Goal: Find specific page/section: Find specific page/section

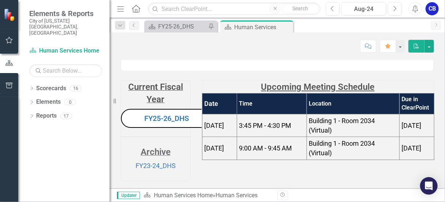
scroll to position [55, 0]
click at [31, 87] on icon "Dropdown" at bounding box center [31, 89] width 5 height 4
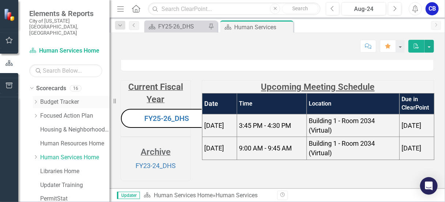
click at [35, 100] on icon "Dropdown" at bounding box center [35, 102] width 5 height 4
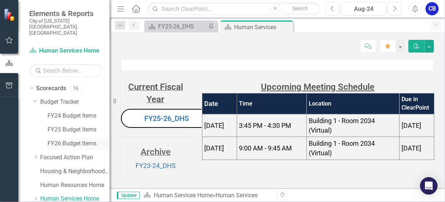
click at [57, 140] on link "FY26 Budget Items" at bounding box center [78, 144] width 62 height 8
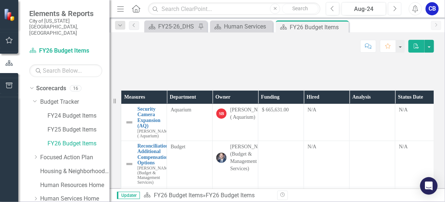
click at [396, 10] on icon "Next" at bounding box center [395, 8] width 4 height 7
click at [395, 10] on icon "Next" at bounding box center [395, 8] width 4 height 7
click at [395, 10] on icon "button" at bounding box center [395, 8] width 3 height 5
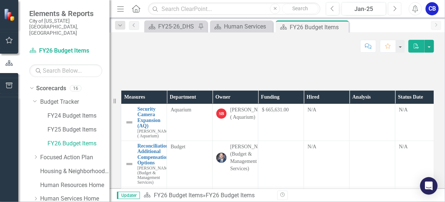
click at [395, 10] on icon "button" at bounding box center [395, 8] width 3 height 5
click at [395, 14] on button "Next" at bounding box center [395, 8] width 14 height 13
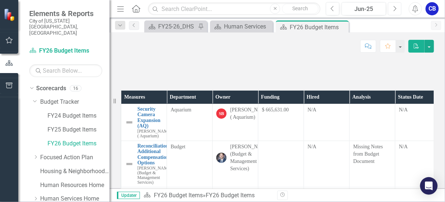
click at [392, 7] on button "Next" at bounding box center [395, 8] width 14 height 13
click at [391, 8] on button "Next" at bounding box center [395, 8] width 14 height 13
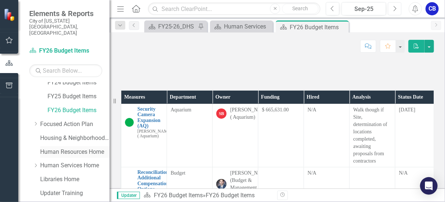
scroll to position [61, 0]
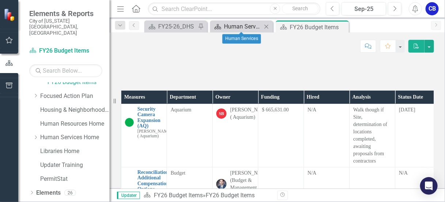
click at [250, 23] on div "Human Services" at bounding box center [243, 26] width 38 height 9
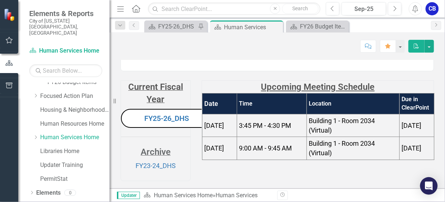
scroll to position [55, 0]
click at [164, 119] on link "FY25-26_DHS" at bounding box center [166, 118] width 45 height 9
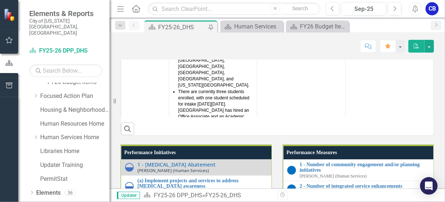
scroll to position [631, 0]
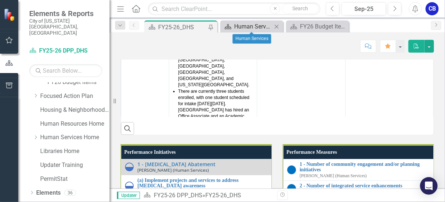
click at [259, 22] on div "Human Services" at bounding box center [253, 26] width 38 height 9
